Goal: Check status: Check status

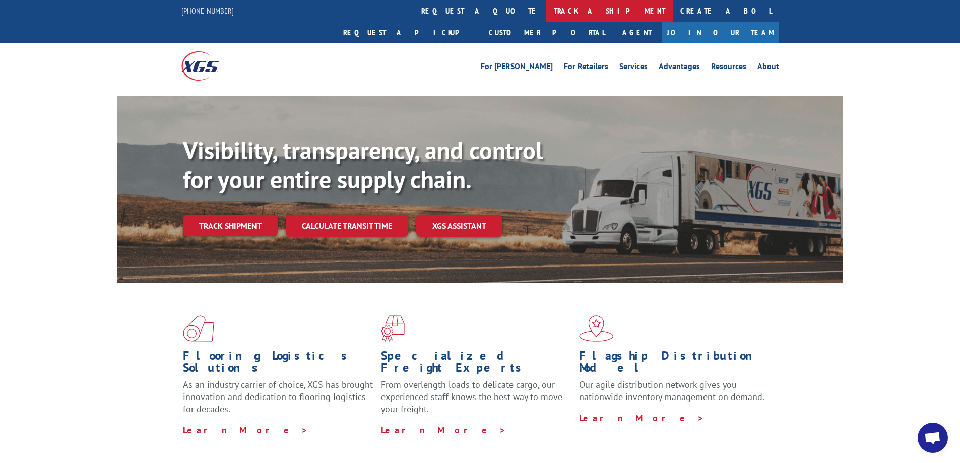
click at [546, 6] on link "track a shipment" at bounding box center [609, 11] width 126 height 22
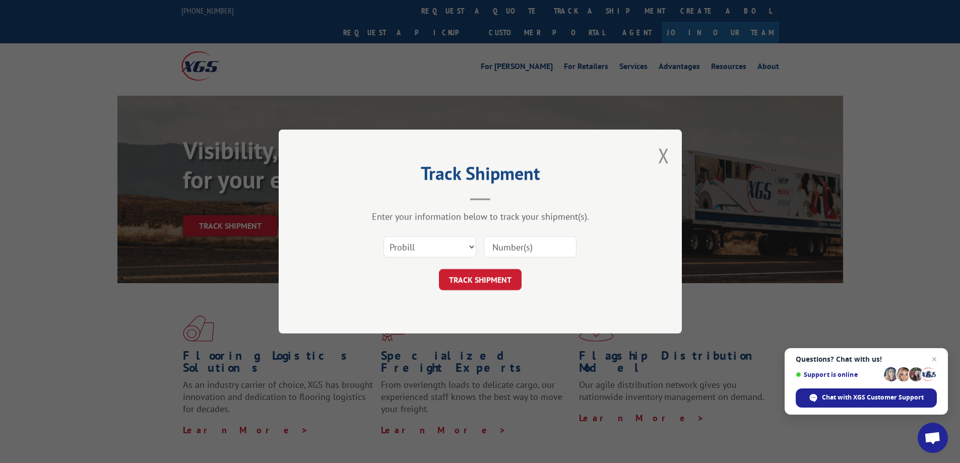
click at [515, 248] on input at bounding box center [530, 246] width 93 height 21
type input "17664835"
click button "TRACK SHIPMENT" at bounding box center [480, 279] width 83 height 21
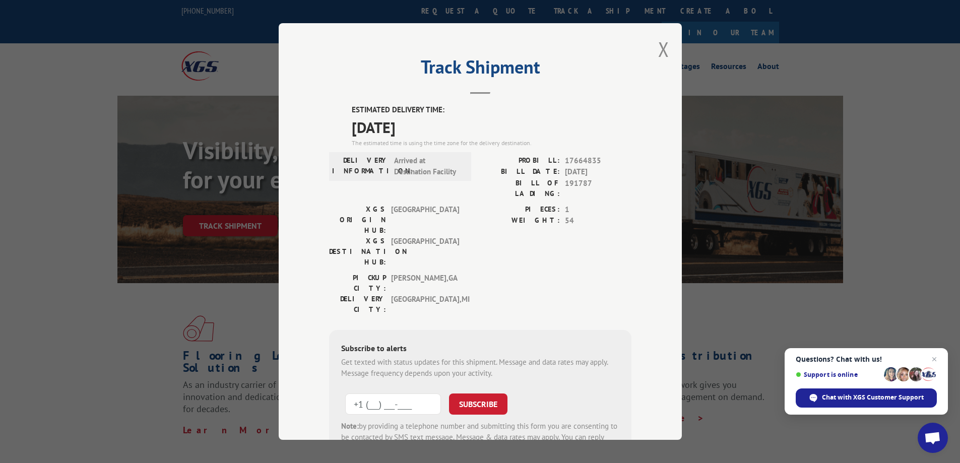
click at [392, 394] on input "+1 (___) ___-____" at bounding box center [393, 404] width 96 height 21
type input "[PHONE_NUMBER]"
click at [453, 394] on button "SUBSCRIBE" at bounding box center [478, 404] width 58 height 21
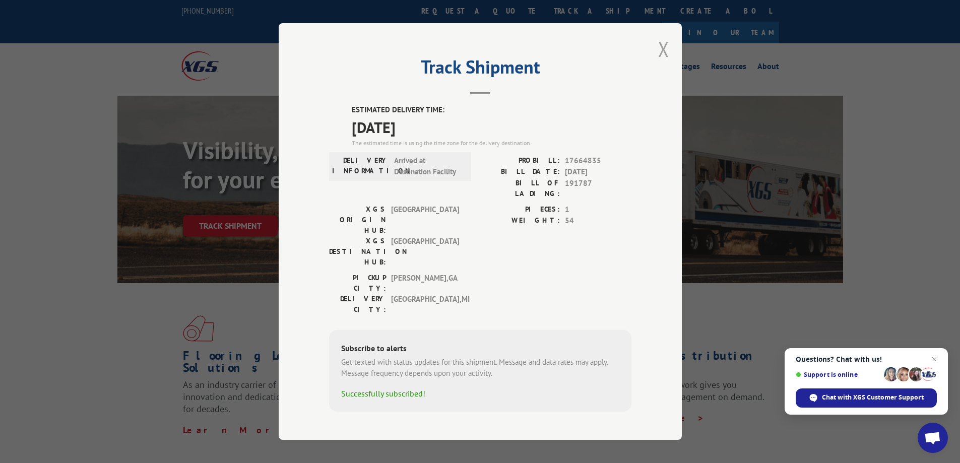
click at [666, 61] on button "Close modal" at bounding box center [663, 49] width 11 height 27
